Goal: Task Accomplishment & Management: Manage account settings

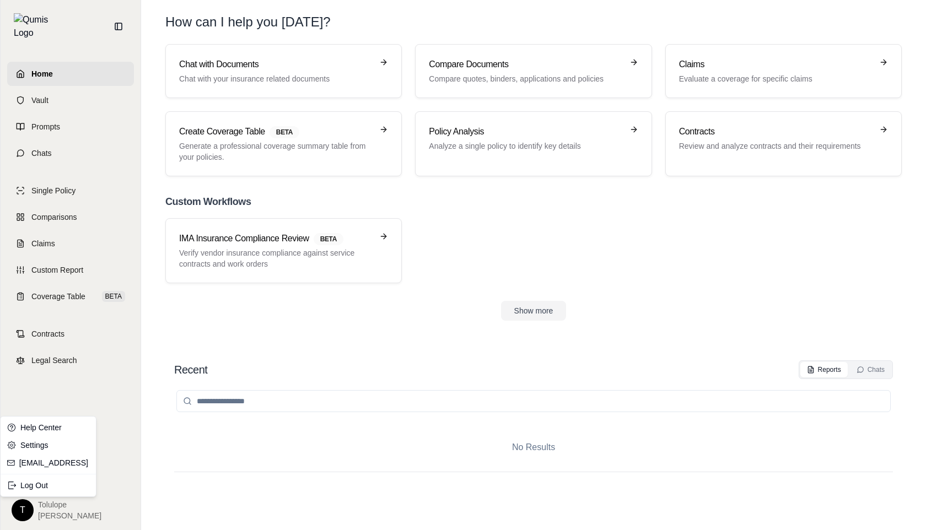
click at [31, 513] on html "Home Vault Prompts Chats Single Policy Comparisons Claims Custom Report Coverag…" at bounding box center [463, 265] width 926 height 530
click at [46, 478] on div "Log Out" at bounding box center [48, 486] width 91 height 18
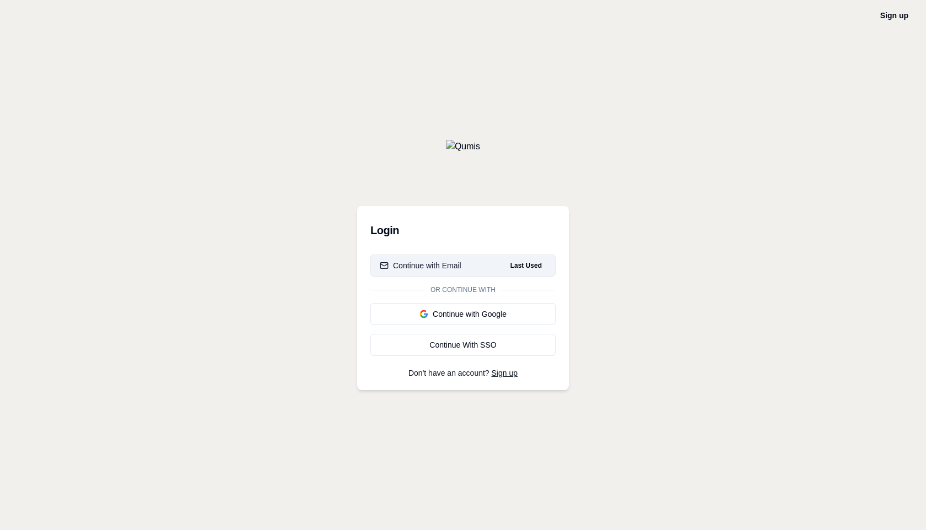
click at [439, 262] on div "Continue with Email" at bounding box center [421, 265] width 82 height 11
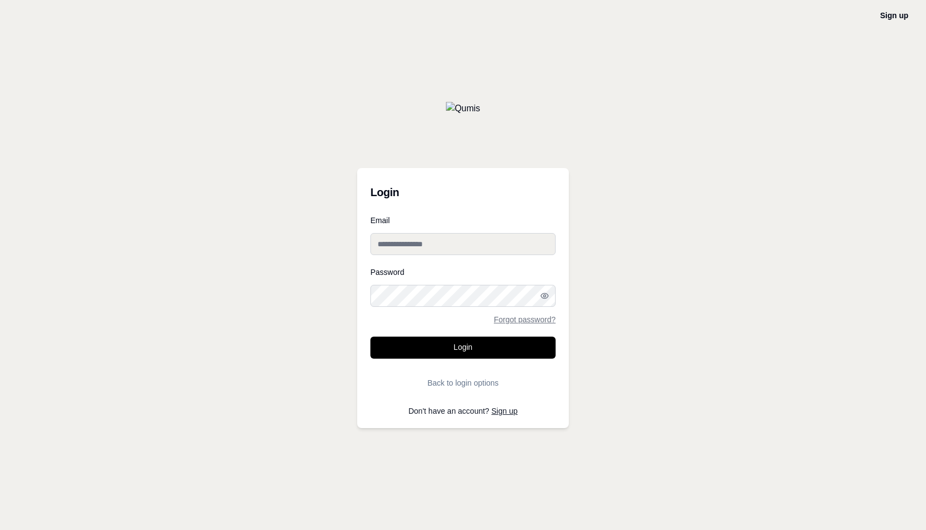
click at [406, 244] on input "Email" at bounding box center [462, 244] width 185 height 22
type input "**********"
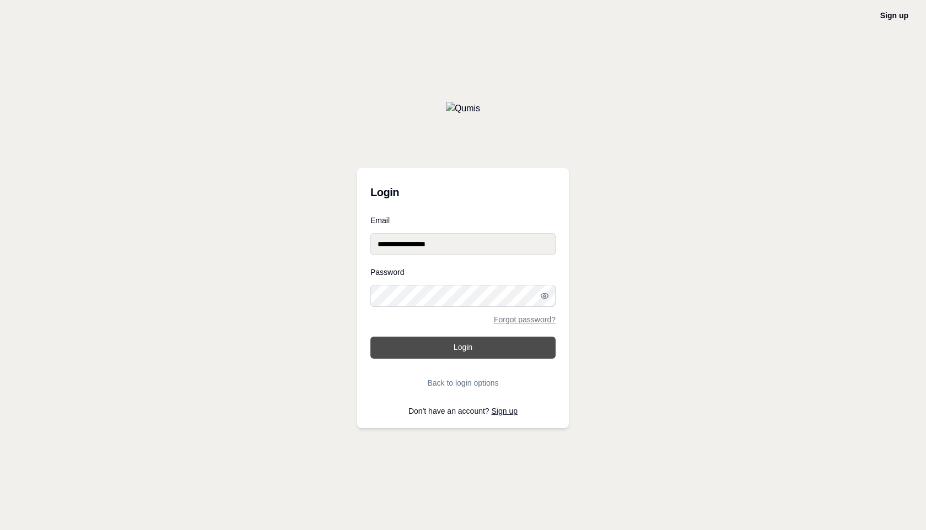
click at [441, 346] on button "Login" at bounding box center [462, 348] width 185 height 22
